Goal: Transaction & Acquisition: Purchase product/service

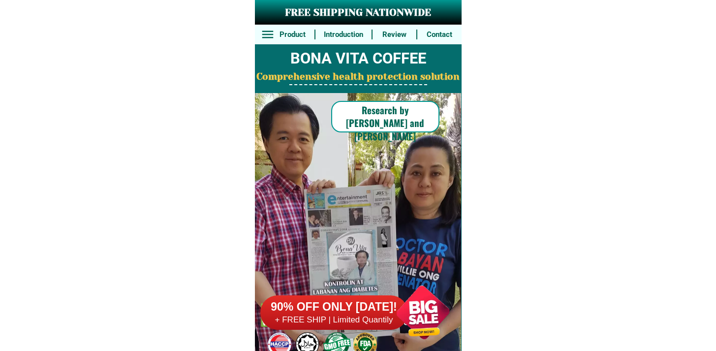
click at [341, 292] on div "90% OFF ONLY [DATE]! + FREE SHIP | Limited Quantily" at bounding box center [360, 311] width 201 height 77
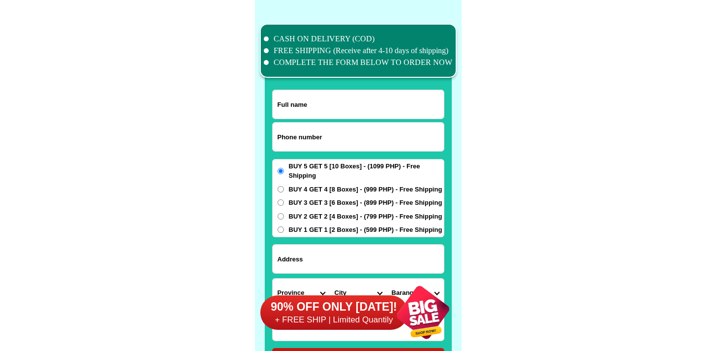
scroll to position [7647, 0]
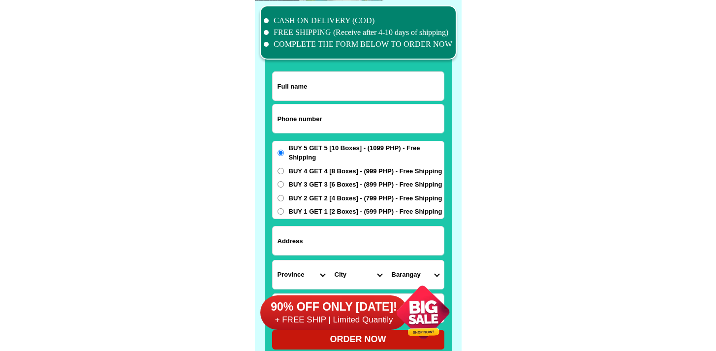
click at [322, 117] on input "Input phone_number" at bounding box center [358, 118] width 171 height 29
paste input "9612850283"
type input "09612850283"
click at [363, 85] on input "Input full_name" at bounding box center [358, 86] width 171 height 29
paste input "[DEMOGRAPHIC_DATA] [PERSON_NAME]"
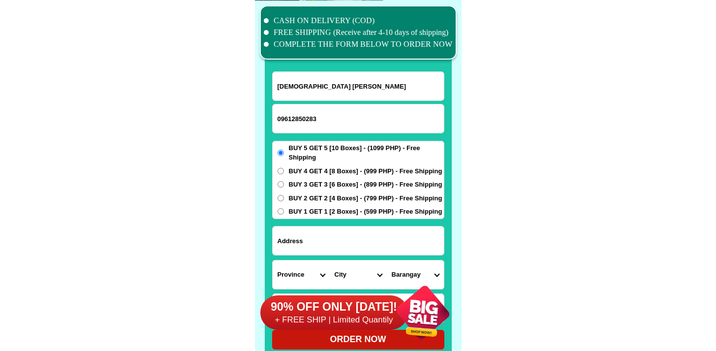
type input "[DEMOGRAPHIC_DATA] [PERSON_NAME]"
click at [336, 240] on input "Input address" at bounding box center [358, 240] width 171 height 29
paste input "[STREET_ADDRESS][PERSON_NAME][PERSON_NAME]"
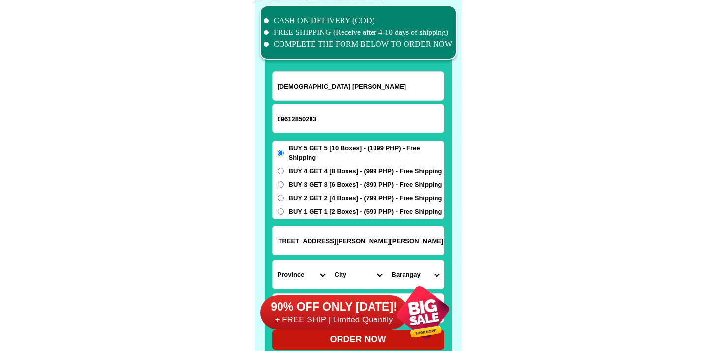
type input "[STREET_ADDRESS][PERSON_NAME][PERSON_NAME]"
click at [319, 168] on span "BUY 4 GET 4 [8 Boxes] - (999 PHP) - Free Shipping" at bounding box center [365, 171] width 153 height 10
click at [284, 168] on input "BUY 4 GET 4 [8 Boxes] - (999 PHP) - Free Shipping" at bounding box center [280, 171] width 6 height 6
radio input "true"
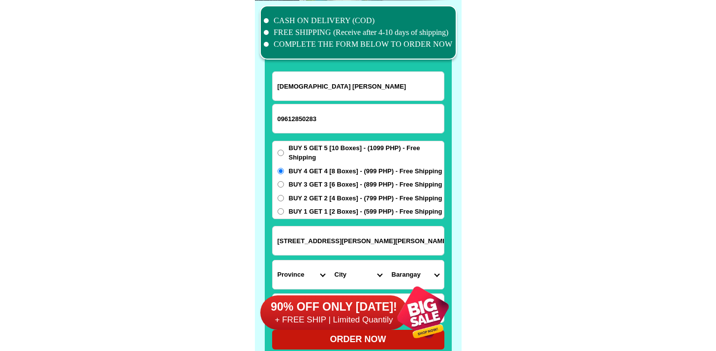
click at [276, 281] on div "90% OFF ONLY [DATE]! + FREE SHIP | Limited Quantily" at bounding box center [360, 311] width 201 height 77
click at [288, 271] on select "Province [GEOGRAPHIC_DATA] [GEOGRAPHIC_DATA] [GEOGRAPHIC_DATA] [GEOGRAPHIC_DATA…" at bounding box center [301, 274] width 57 height 29
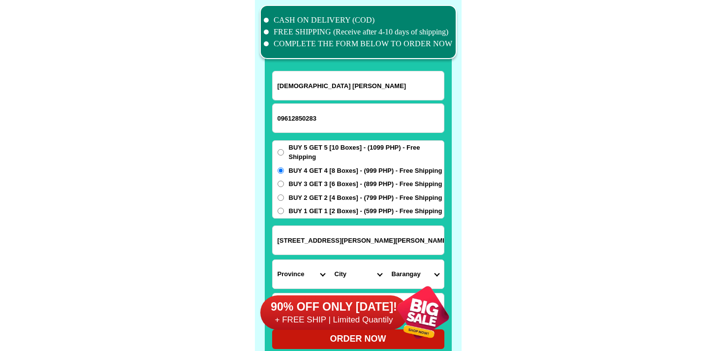
select select "63_993"
click at [273, 260] on select "Province [GEOGRAPHIC_DATA] [GEOGRAPHIC_DATA] [GEOGRAPHIC_DATA] [GEOGRAPHIC_DATA…" at bounding box center [301, 274] width 57 height 29
click at [364, 249] on input "[STREET_ADDRESS][PERSON_NAME][PERSON_NAME]" at bounding box center [358, 240] width 171 height 29
drag, startPoint x: 361, startPoint y: 244, endPoint x: 523, endPoint y: 239, distance: 162.4
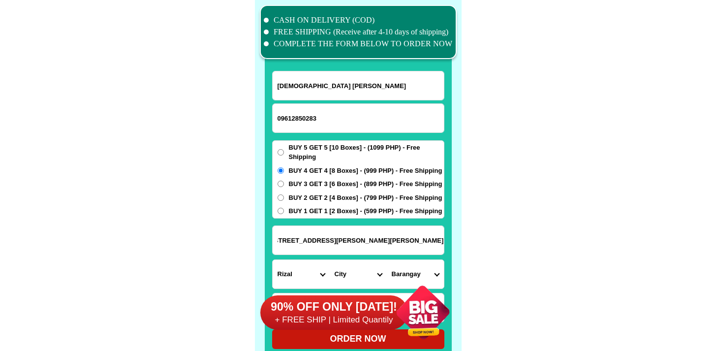
click at [357, 266] on select "City Angono Antipolo-city [GEOGRAPHIC_DATA] [GEOGRAPHIC_DATA] [GEOGRAPHIC_DATA]…" at bounding box center [358, 274] width 57 height 29
drag, startPoint x: 366, startPoint y: 233, endPoint x: 533, endPoint y: 242, distance: 166.5
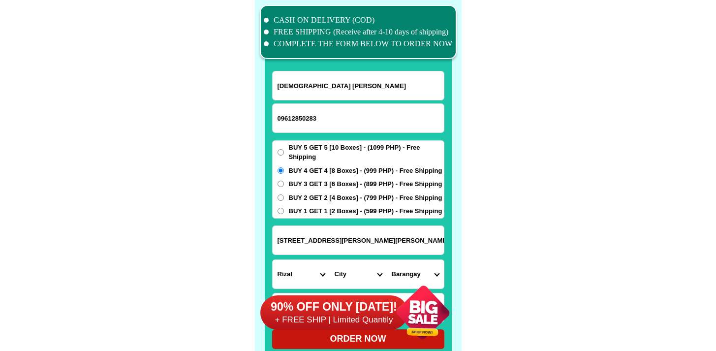
click at [431, 246] on input "[STREET_ADDRESS][PERSON_NAME][PERSON_NAME]" at bounding box center [358, 240] width 171 height 29
drag, startPoint x: 412, startPoint y: 244, endPoint x: 594, endPoint y: 244, distance: 182.0
click at [385, 237] on input "[STREET_ADDRESS][PERSON_NAME][PERSON_NAME]" at bounding box center [358, 240] width 171 height 29
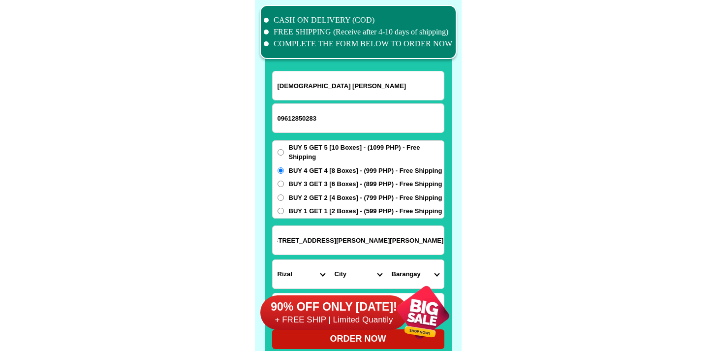
drag, startPoint x: 371, startPoint y: 240, endPoint x: 634, endPoint y: 244, distance: 262.7
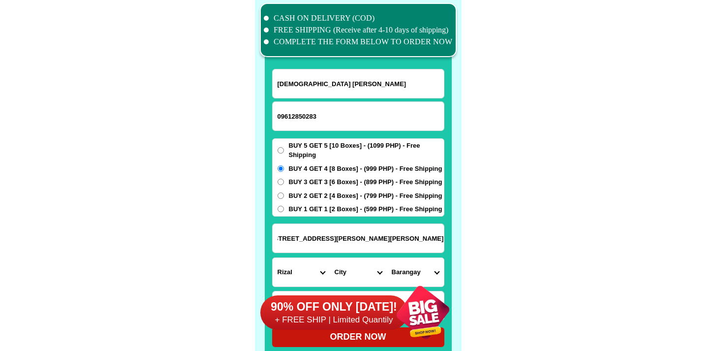
click at [355, 270] on select "City Angono Antipolo-city [GEOGRAPHIC_DATA] [GEOGRAPHIC_DATA] [GEOGRAPHIC_DATA]…" at bounding box center [358, 272] width 57 height 29
select select "63_9934573"
click at [330, 258] on select "City Angono Antipolo-city [GEOGRAPHIC_DATA] [GEOGRAPHIC_DATA] [GEOGRAPHIC_DATA]…" at bounding box center [358, 272] width 57 height 29
click at [378, 247] on input "[STREET_ADDRESS][PERSON_NAME][PERSON_NAME]" at bounding box center [358, 238] width 171 height 29
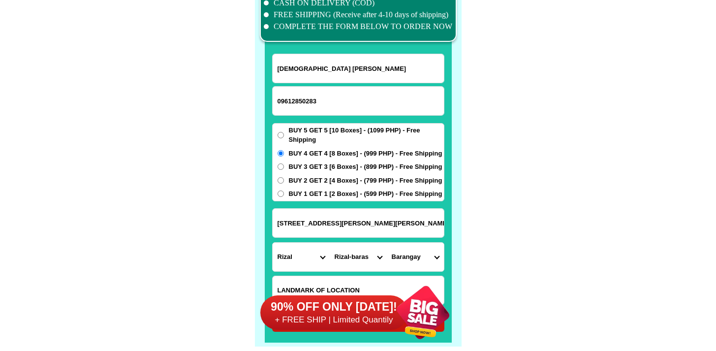
scroll to position [7675, 0]
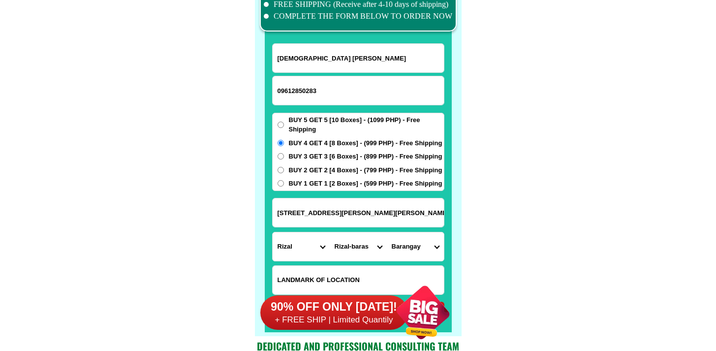
click at [425, 234] on select "Barangay [PERSON_NAME][DEMOGRAPHIC_DATA] [PERSON_NAME] Pinugay Rizal (pob.) [GE…" at bounding box center [415, 246] width 57 height 29
select select "63_9934573915"
click at [387, 232] on select "Barangay [PERSON_NAME][DEMOGRAPHIC_DATA] [PERSON_NAME] Pinugay Rizal (pob.) [GE…" at bounding box center [415, 246] width 57 height 29
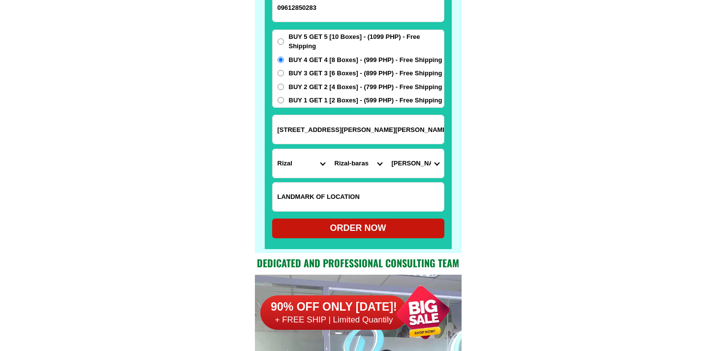
scroll to position [7790, 0]
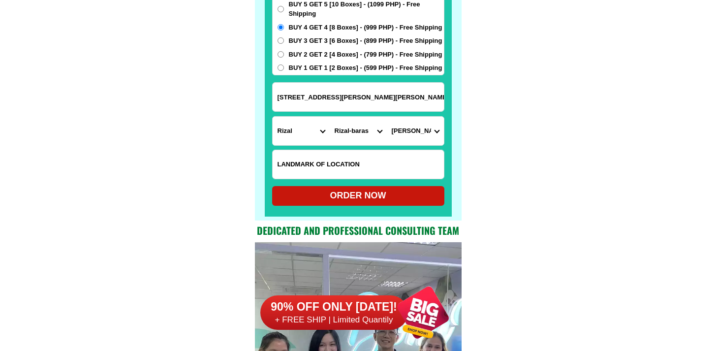
click at [365, 200] on div "ORDER NOW" at bounding box center [358, 195] width 172 height 13
radio input "true"
